Goal: Task Accomplishment & Management: Use online tool/utility

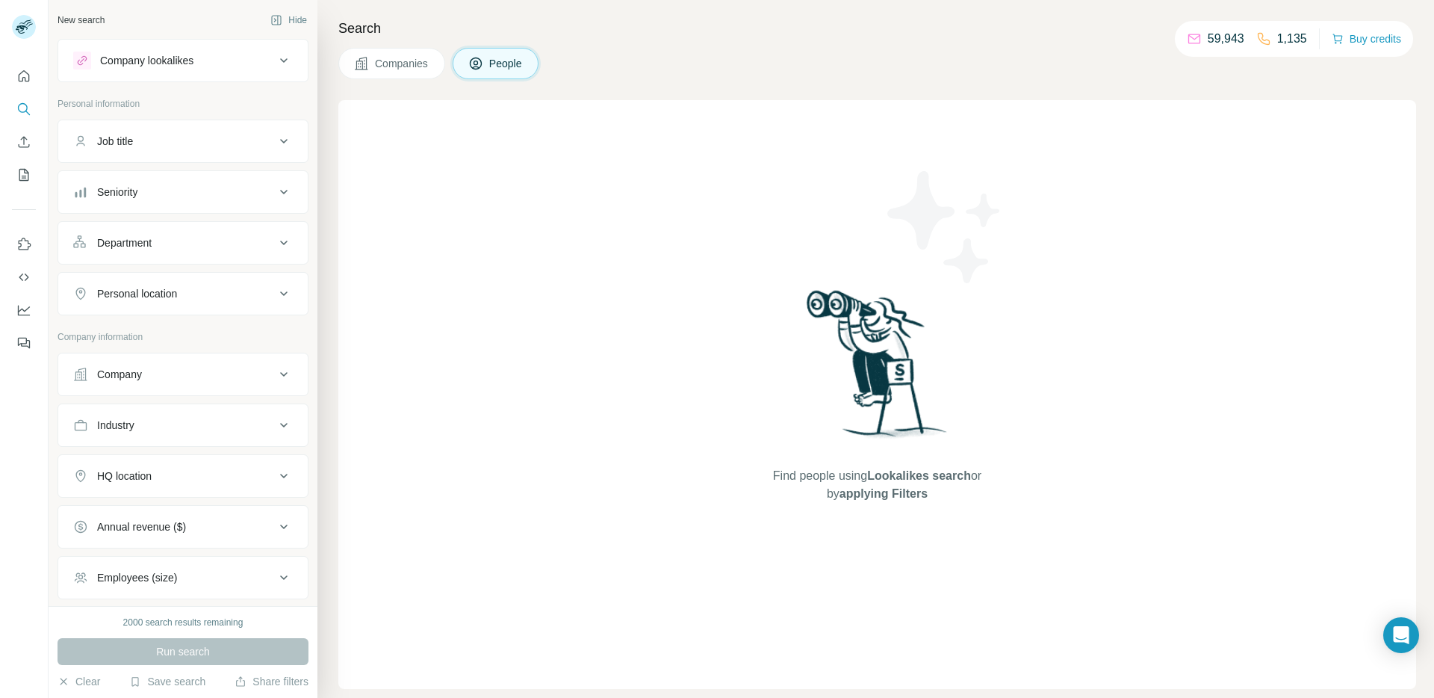
click at [413, 64] on span "Companies" at bounding box center [402, 63] width 55 height 15
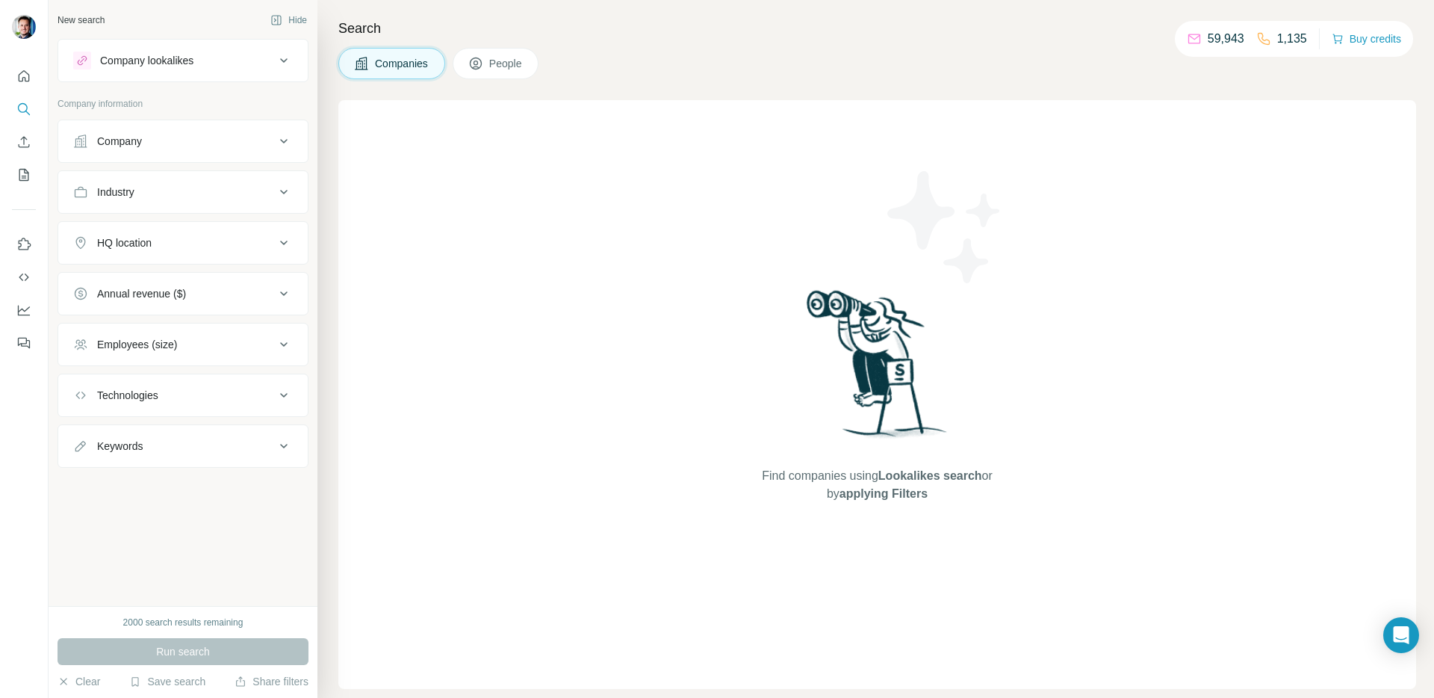
click at [163, 140] on div "Company" at bounding box center [174, 141] width 202 height 15
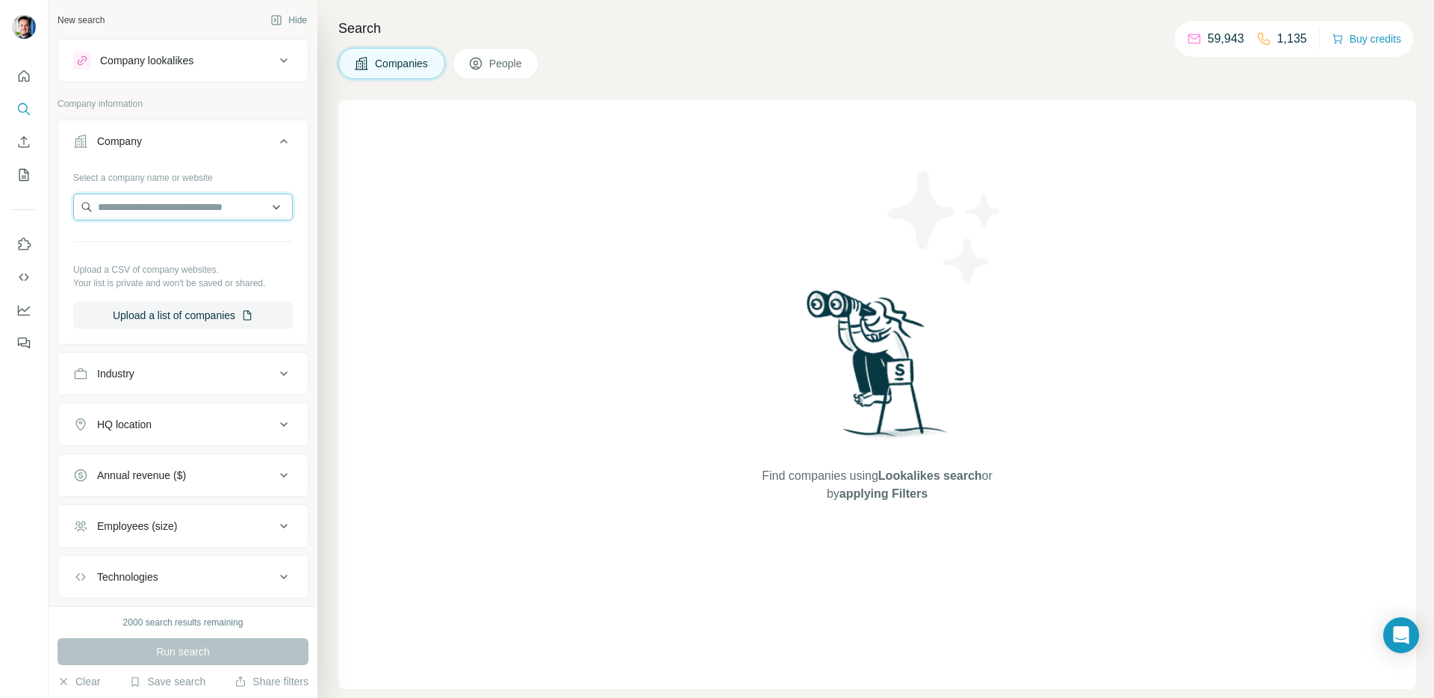
click at [142, 211] on input "text" at bounding box center [183, 206] width 220 height 27
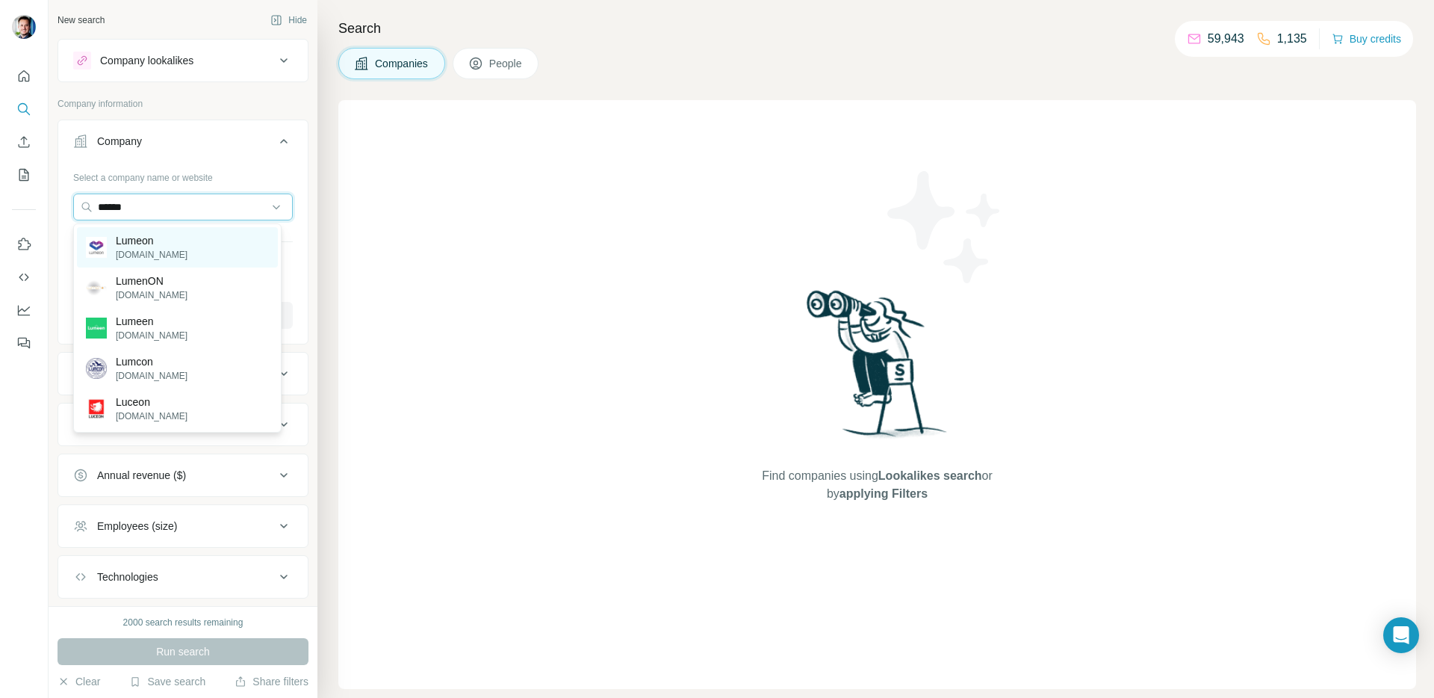
type input "******"
click at [128, 239] on p "Lumeon" at bounding box center [152, 240] width 72 height 15
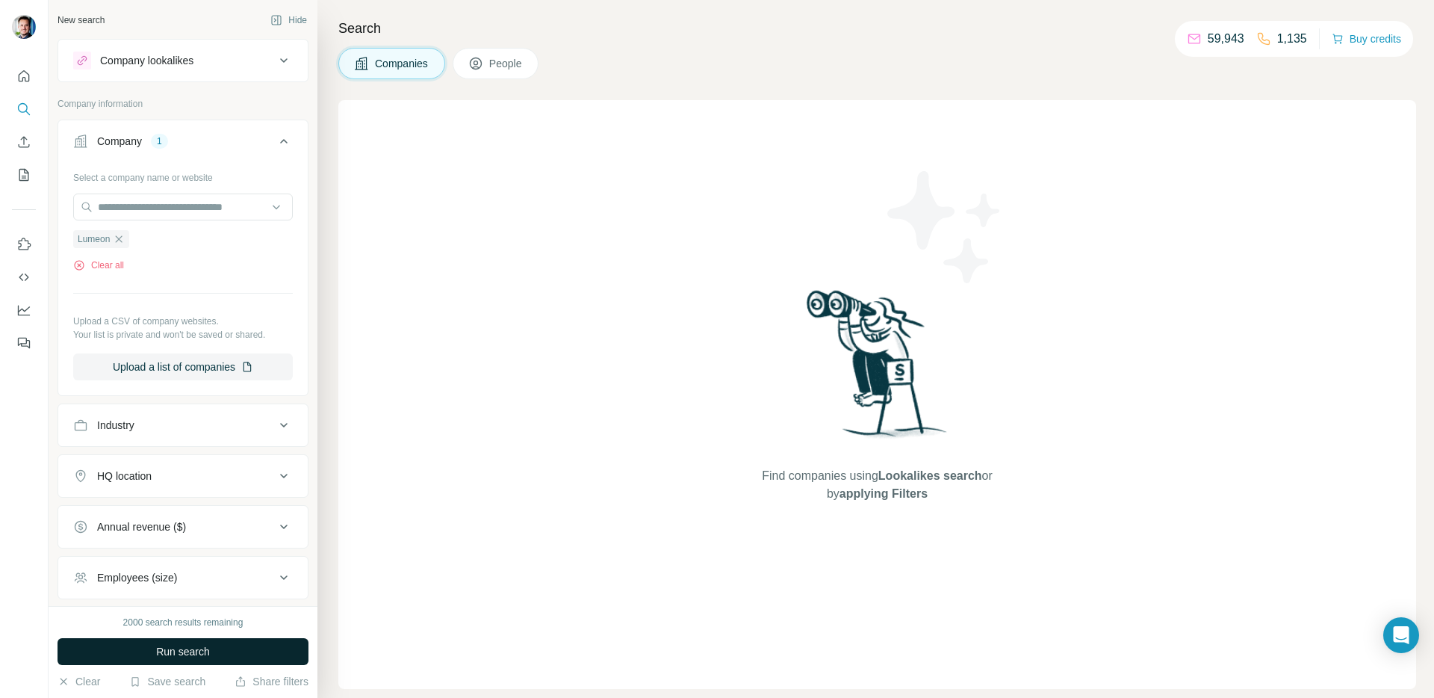
click at [195, 658] on span "Run search" at bounding box center [183, 651] width 54 height 15
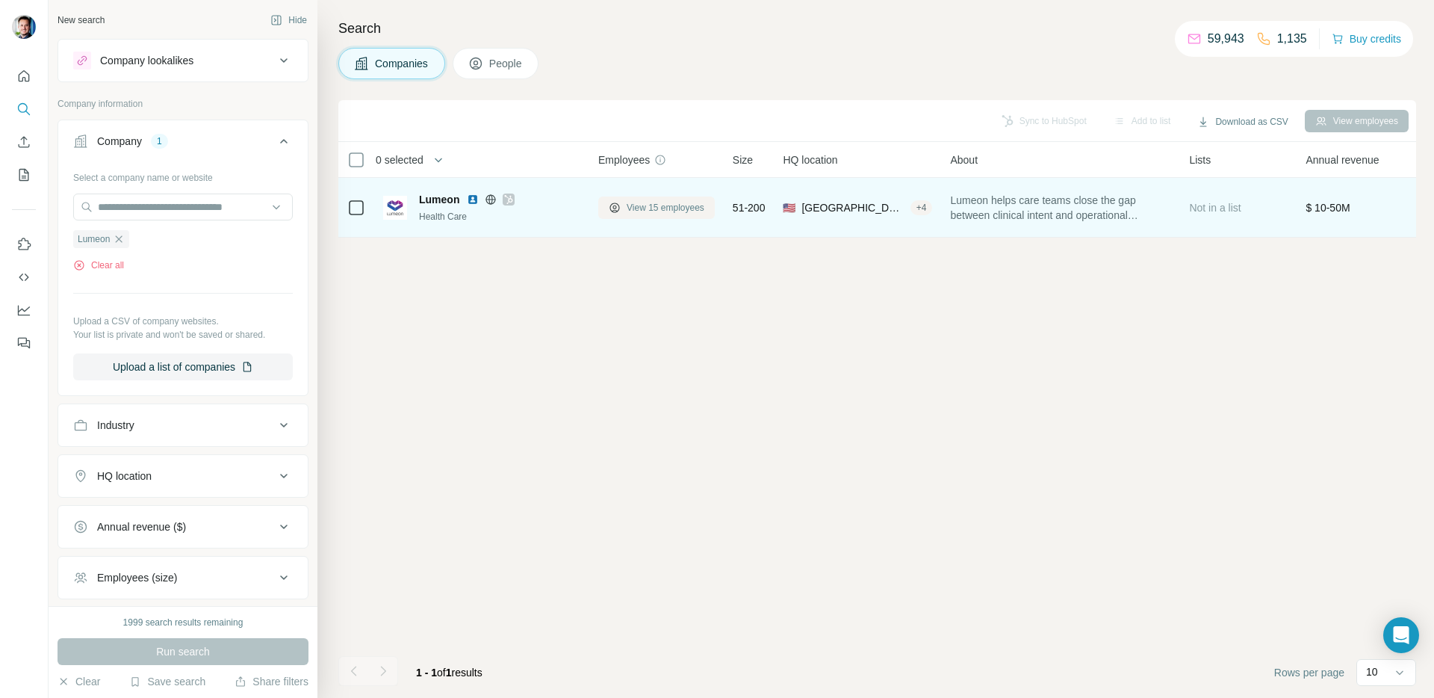
click at [690, 211] on span "View 15 employees" at bounding box center [666, 207] width 78 height 13
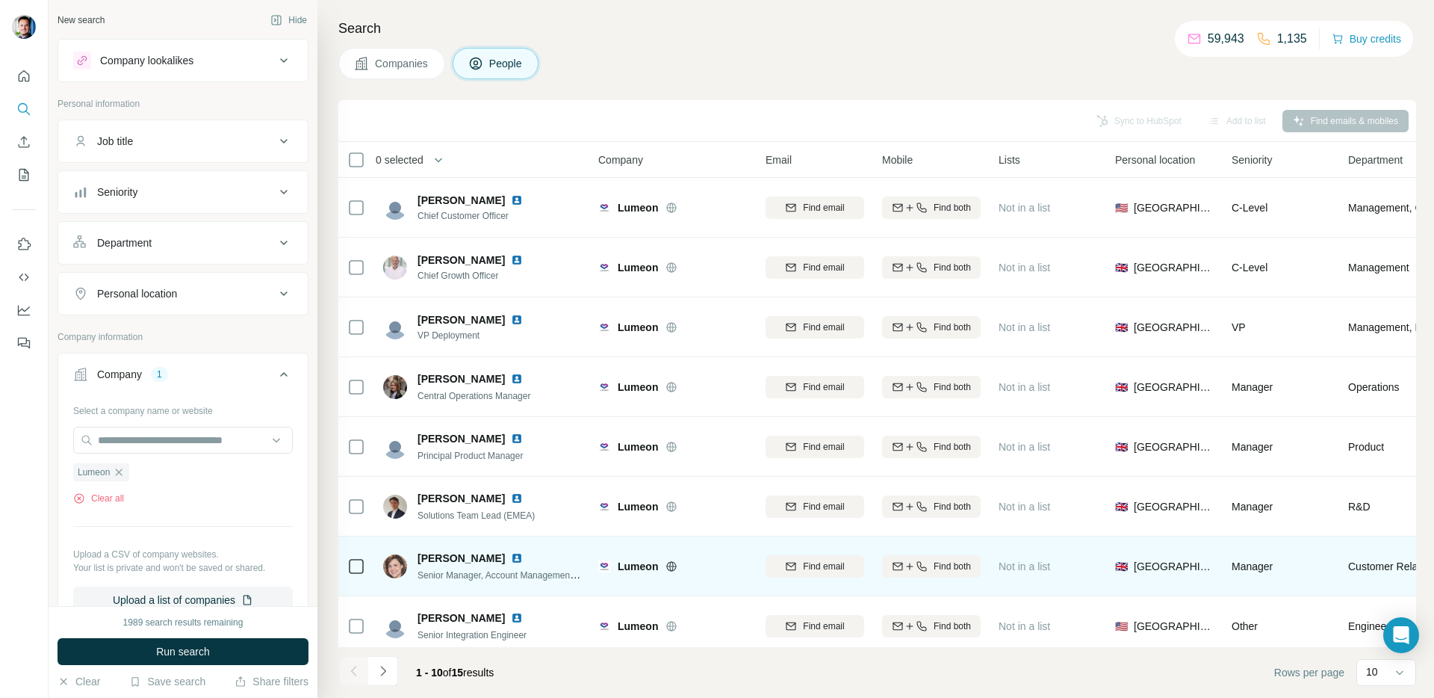
scroll to position [137, 0]
